Goal: Participate in discussion: Engage in conversation with other users on a specific topic

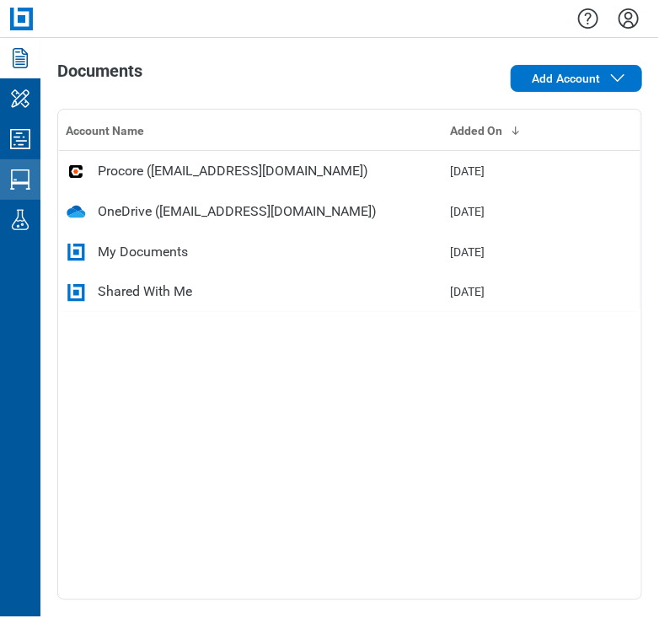
click at [34, 183] on link "Studio Sessions" at bounding box center [20, 179] width 40 height 40
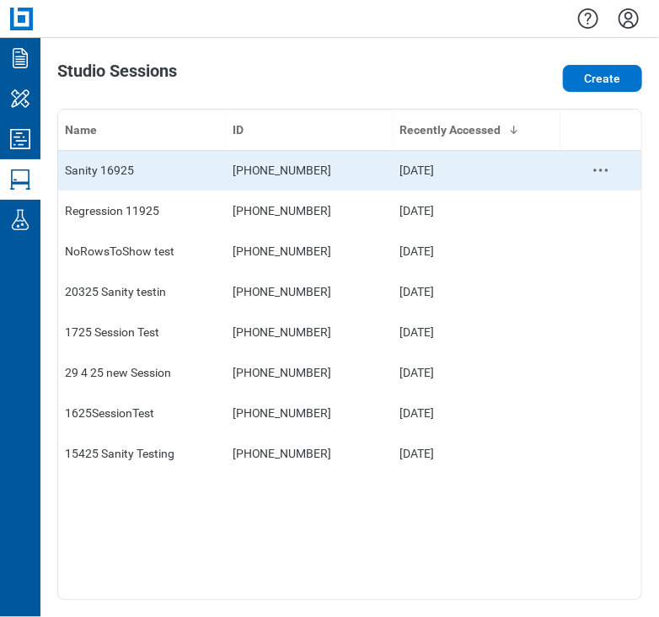
click at [245, 156] on td "[PHONE_NUMBER]" at bounding box center [310, 170] width 168 height 40
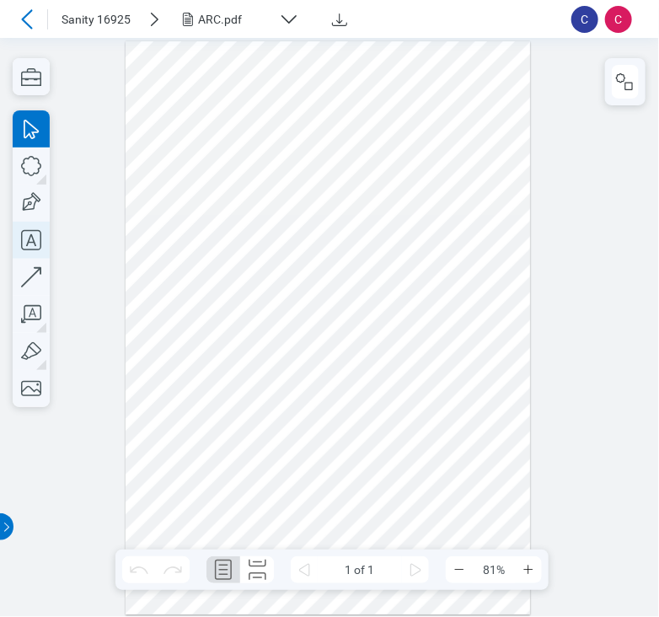
click at [36, 242] on icon "button" at bounding box center [31, 240] width 37 height 37
click at [192, 260] on div at bounding box center [328, 328] width 405 height 574
click at [251, 271] on div at bounding box center [328, 328] width 405 height 574
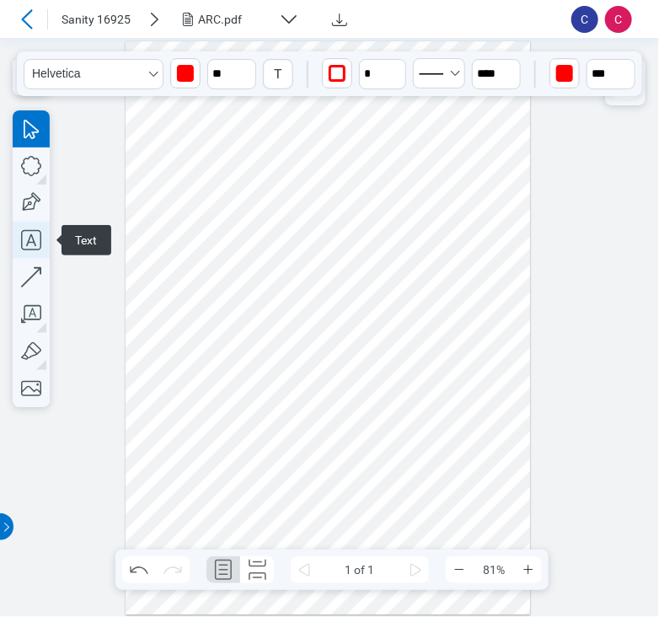
click at [24, 268] on div "Text" at bounding box center [31, 258] width 37 height 297
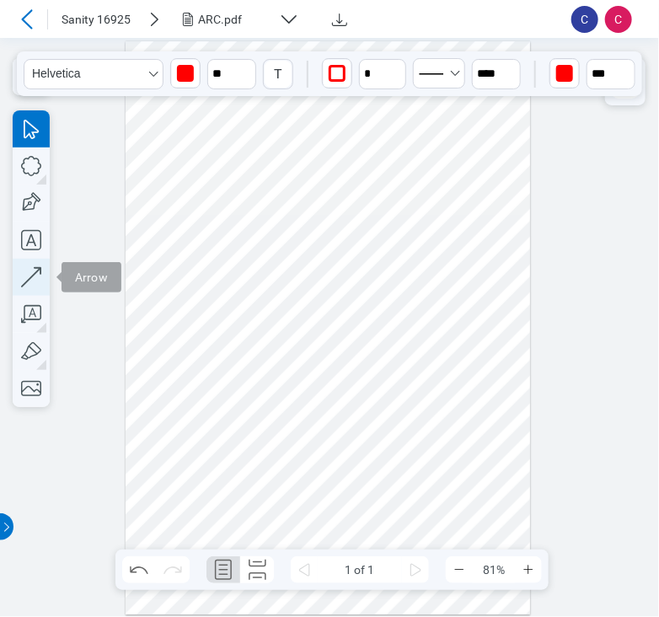
click at [24, 270] on icon "button" at bounding box center [31, 277] width 37 height 37
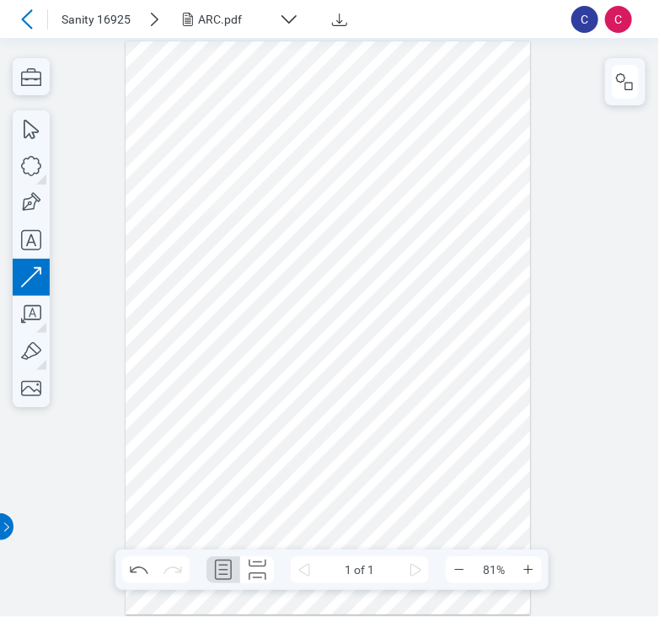
drag, startPoint x: 463, startPoint y: 98, endPoint x: 471, endPoint y: 312, distance: 214.3
click at [471, 312] on div at bounding box center [328, 328] width 405 height 574
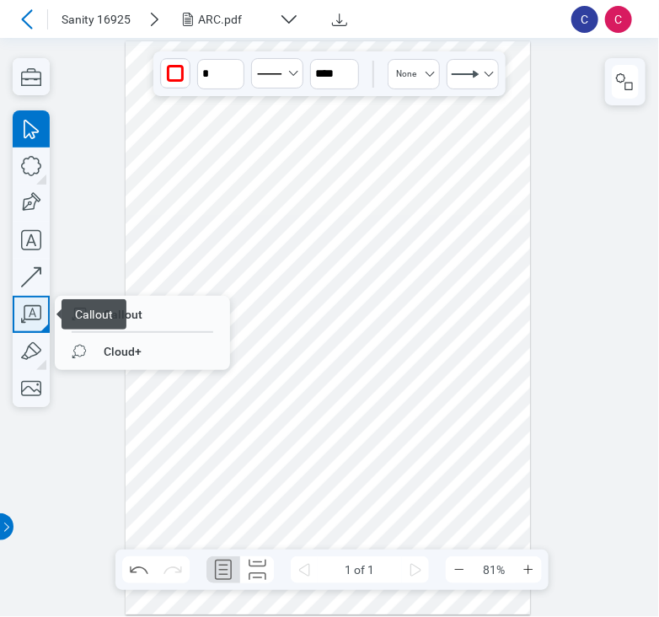
click at [15, 309] on icon "button" at bounding box center [31, 314] width 37 height 37
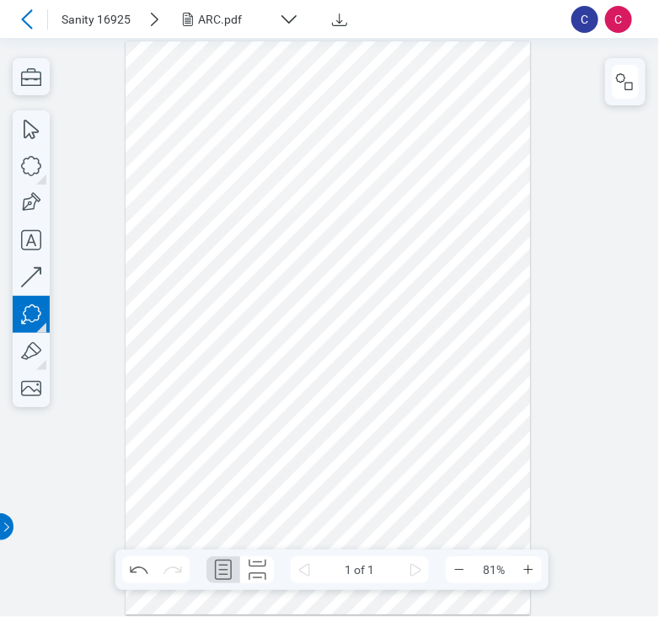
drag, startPoint x: 152, startPoint y: 301, endPoint x: 204, endPoint y: 346, distance: 68.8
click at [204, 346] on div at bounding box center [328, 328] width 405 height 574
click at [176, 406] on div at bounding box center [328, 328] width 405 height 574
drag, startPoint x: 206, startPoint y: 444, endPoint x: 192, endPoint y: 425, distance: 23.6
click at [206, 445] on div at bounding box center [328, 328] width 405 height 574
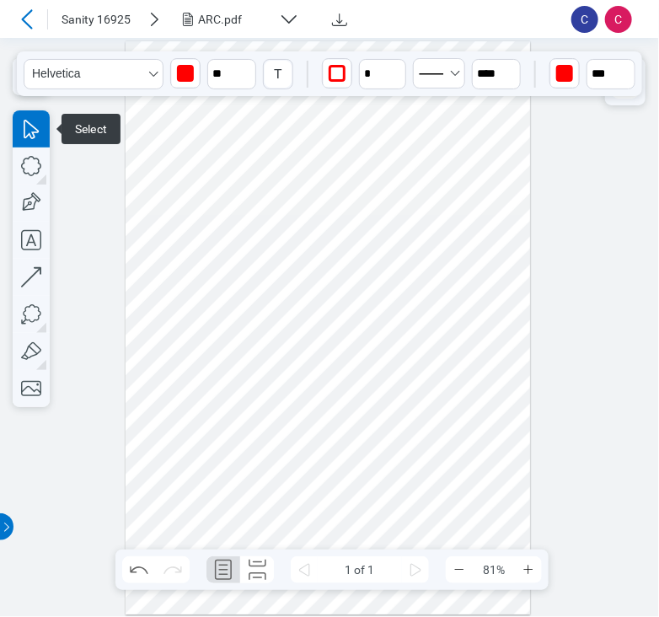
drag, startPoint x: 166, startPoint y: 412, endPoint x: 232, endPoint y: 416, distance: 65.9
click at [232, 416] on div at bounding box center [328, 328] width 405 height 574
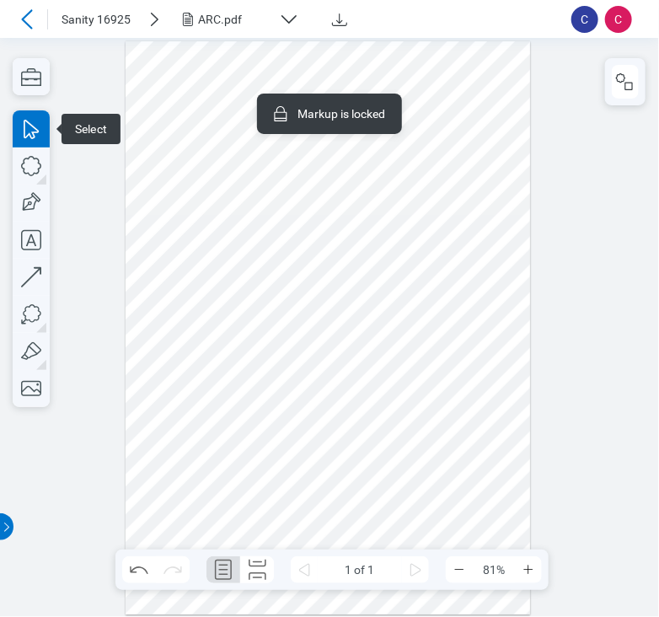
click at [307, 444] on div at bounding box center [328, 328] width 405 height 574
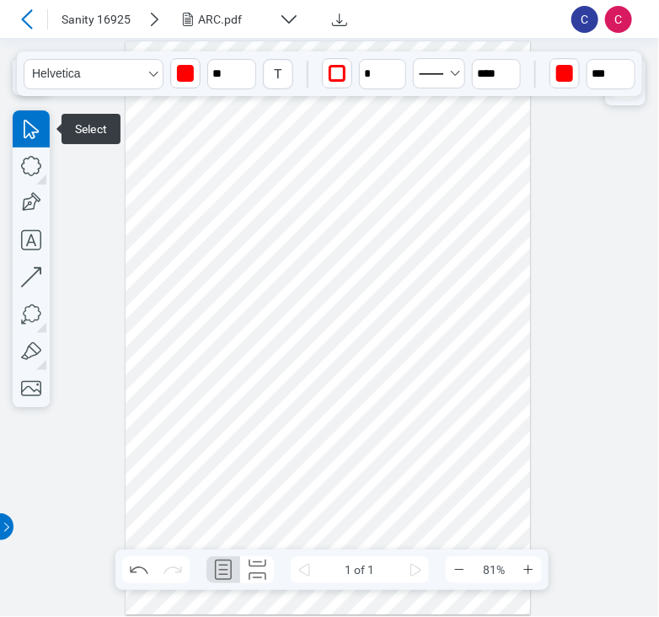
click at [224, 264] on div at bounding box center [328, 328] width 405 height 574
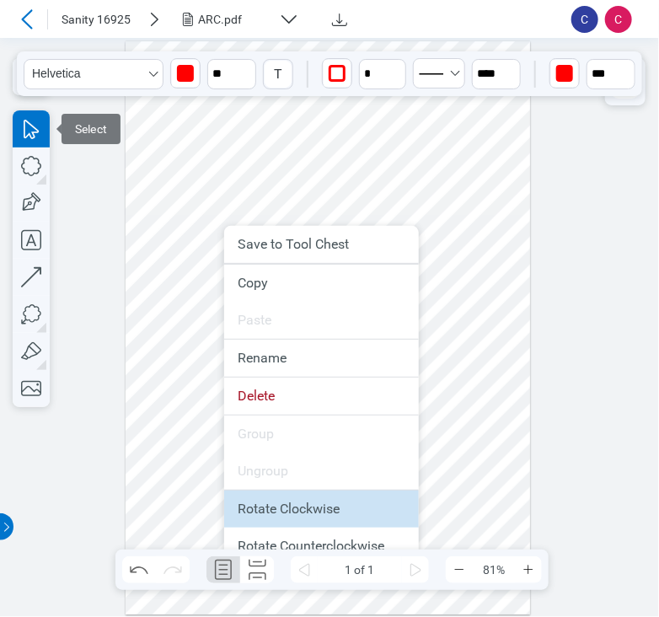
drag, startPoint x: 266, startPoint y: 504, endPoint x: 223, endPoint y: 324, distance: 185.4
click at [266, 504] on li "Rotate Clockwise" at bounding box center [321, 509] width 195 height 37
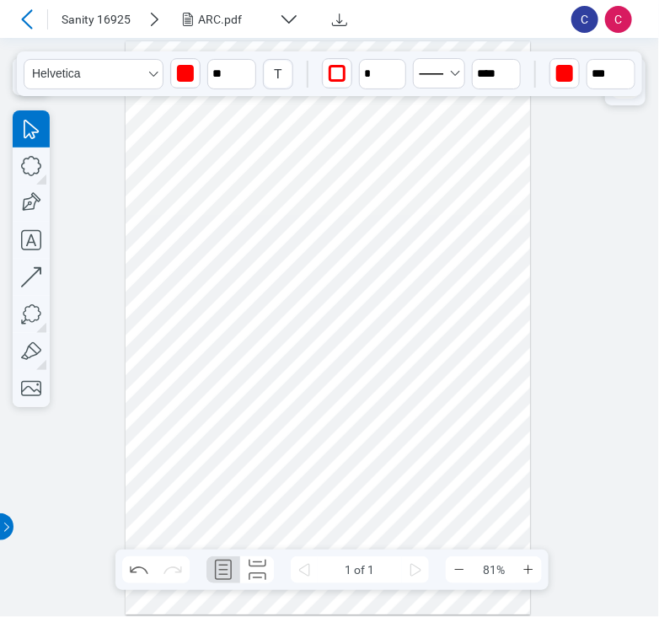
drag, startPoint x: 230, startPoint y: 251, endPoint x: 319, endPoint y: 309, distance: 105.4
click at [319, 309] on div at bounding box center [328, 328] width 405 height 574
drag, startPoint x: 324, startPoint y: 315, endPoint x: 351, endPoint y: 319, distance: 27.3
click at [351, 319] on div at bounding box center [328, 328] width 405 height 574
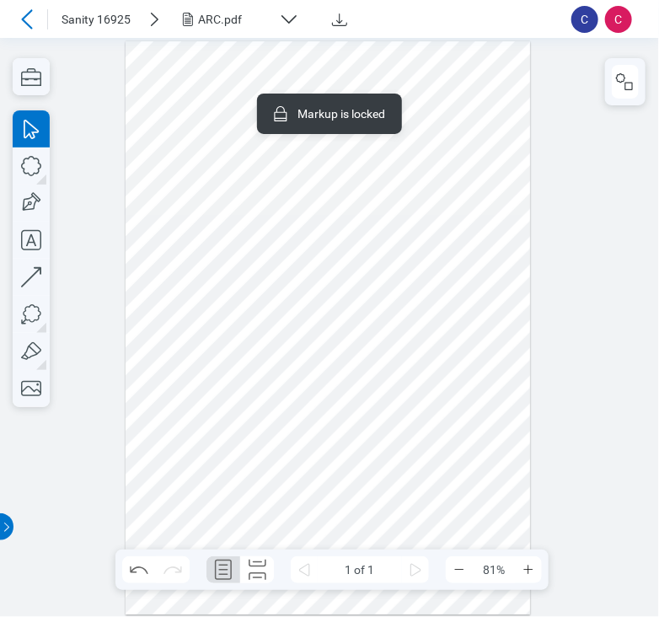
click at [422, 275] on div at bounding box center [328, 328] width 405 height 574
